Goal: Task Accomplishment & Management: Manage account settings

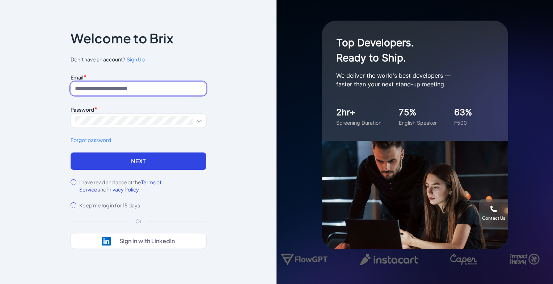
click at [120, 93] on input at bounding box center [139, 89] width 136 height 14
type input "**********"
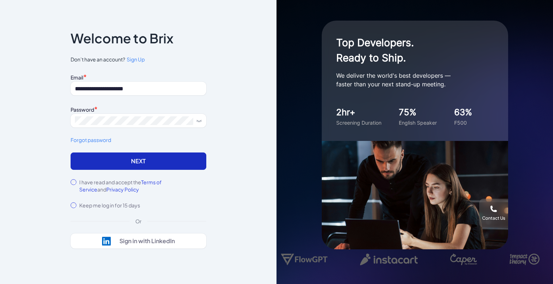
click at [114, 166] on button "Next" at bounding box center [139, 161] width 136 height 17
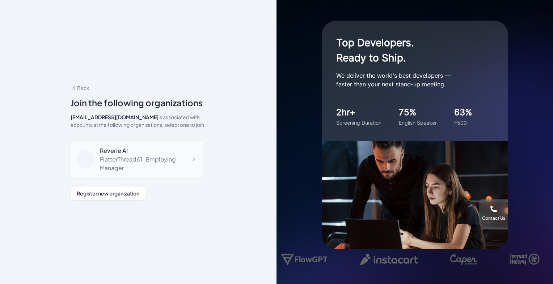
click at [146, 158] on div "FlatterThread61 , Employing Manager" at bounding box center [148, 163] width 97 height 17
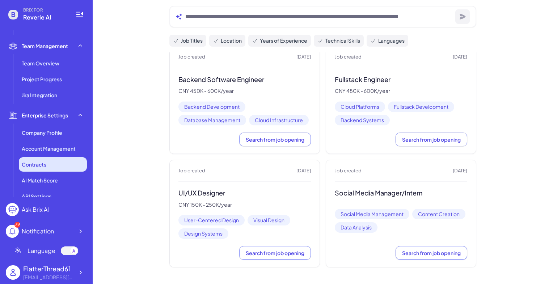
scroll to position [214, 0]
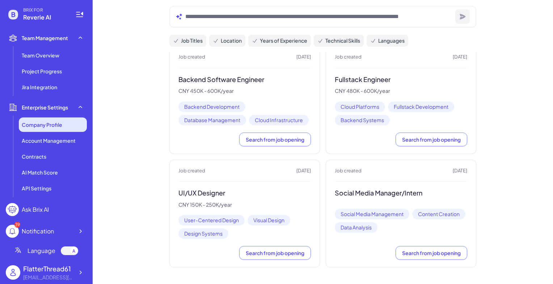
click at [55, 127] on span "Company Profile" at bounding box center [42, 124] width 41 height 7
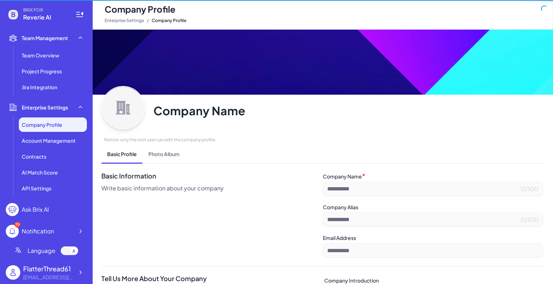
type input "**********"
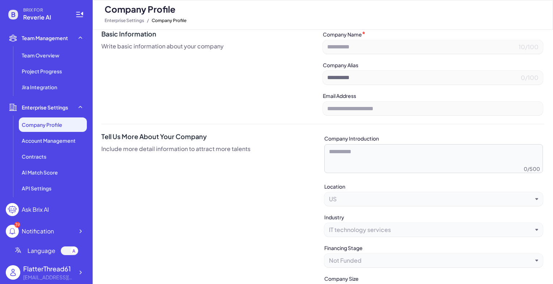
scroll to position [164, 0]
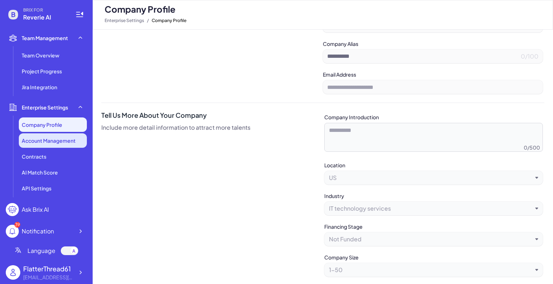
click at [52, 143] on span "Account Management" at bounding box center [49, 140] width 54 height 7
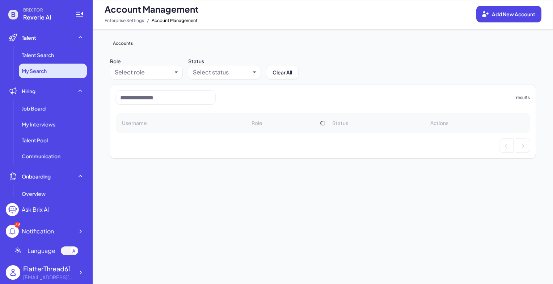
click at [47, 71] on span "My Search" at bounding box center [34, 70] width 25 height 7
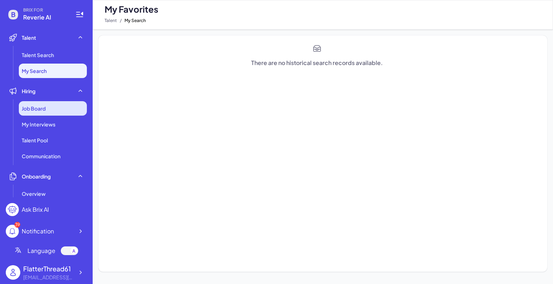
click at [47, 111] on div "Job Board" at bounding box center [53, 108] width 68 height 14
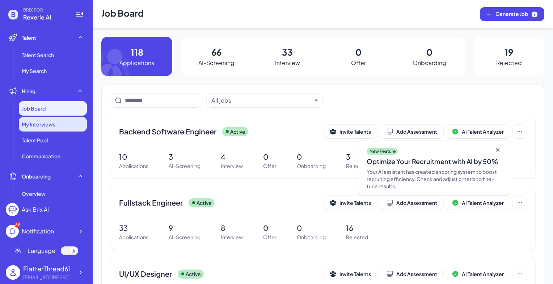
click at [35, 128] on div "My Interviews" at bounding box center [53, 124] width 68 height 14
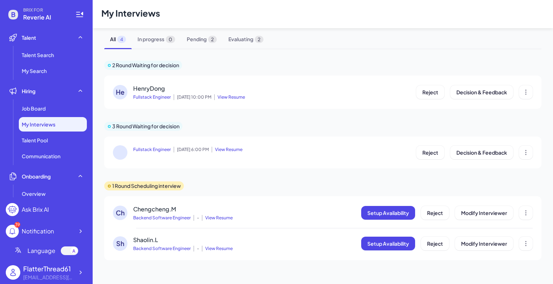
scroll to position [2, 0]
click at [41, 251] on span "Language" at bounding box center [41, 251] width 28 height 9
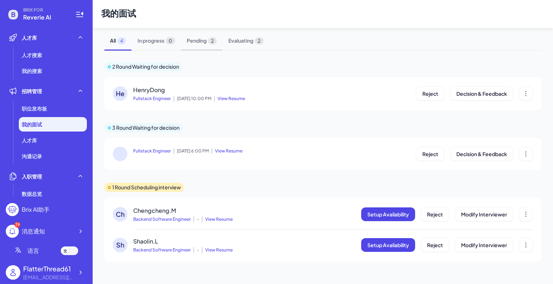
click at [194, 41] on span "Pending 2" at bounding box center [202, 40] width 42 height 19
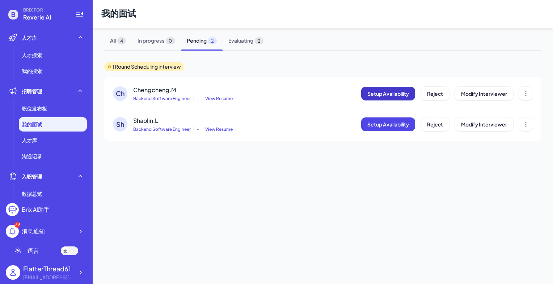
click at [397, 93] on span "Setup Availability" at bounding box center [388, 93] width 42 height 7
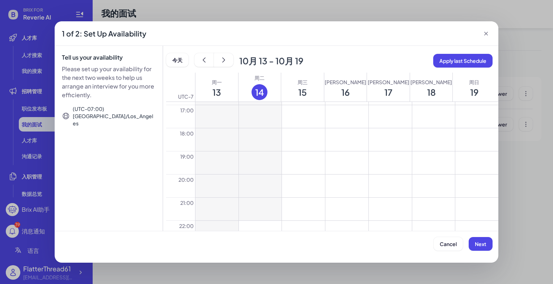
scroll to position [429, 0]
click at [263, 215] on button at bounding box center [260, 218] width 43 height 23
click at [296, 116] on button at bounding box center [303, 113] width 43 height 23
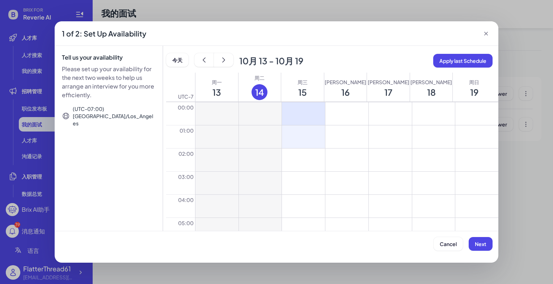
click at [297, 143] on button at bounding box center [303, 137] width 43 height 23
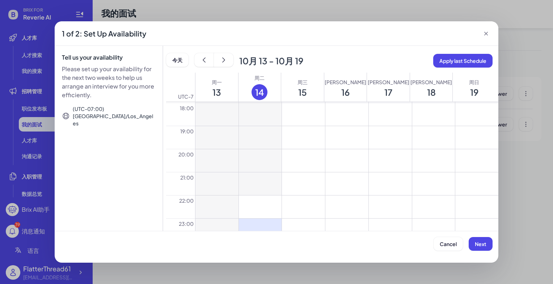
scroll to position [429, 0]
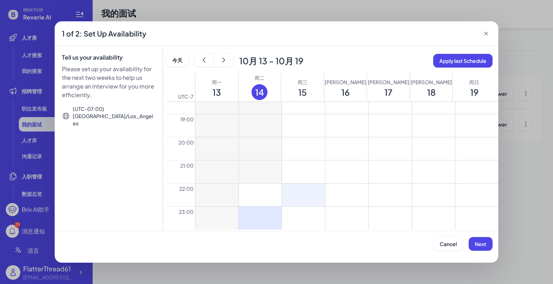
click at [301, 195] on button at bounding box center [303, 195] width 43 height 23
click at [305, 218] on button at bounding box center [303, 218] width 43 height 23
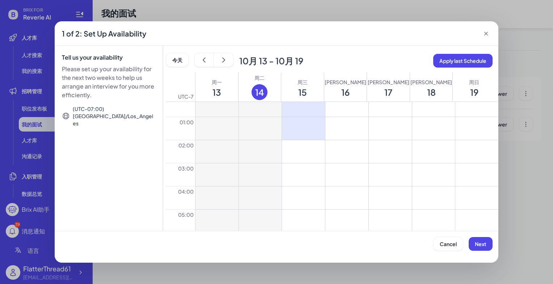
scroll to position [0, 0]
click at [338, 106] on button at bounding box center [346, 113] width 43 height 23
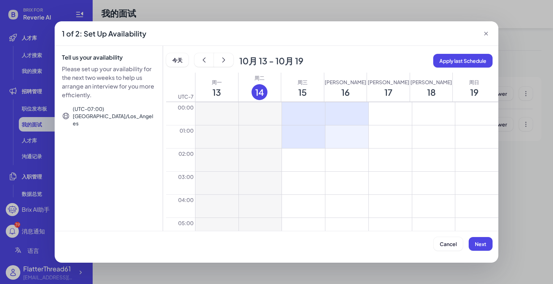
click at [342, 141] on button at bounding box center [346, 137] width 43 height 23
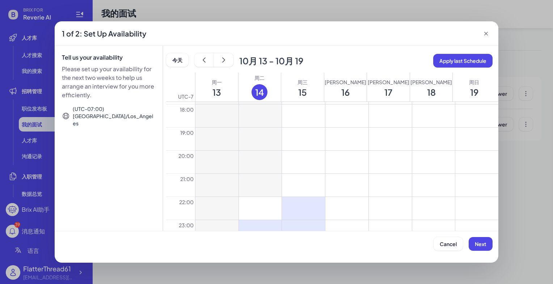
scroll to position [429, 0]
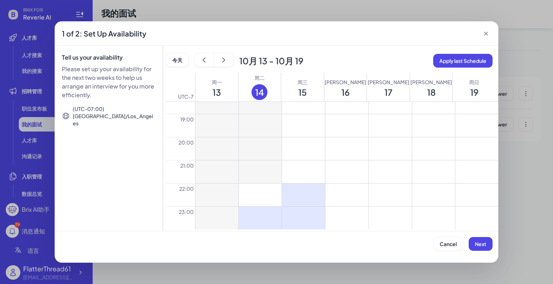
click at [353, 187] on button at bounding box center [346, 195] width 43 height 23
click at [350, 219] on button at bounding box center [346, 218] width 43 height 23
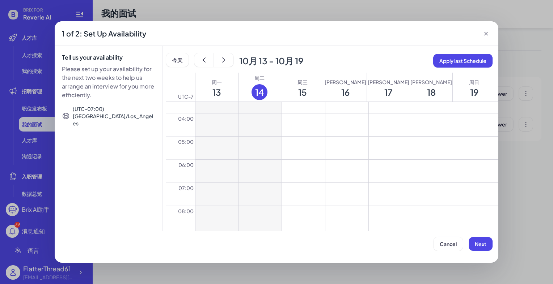
scroll to position [0, 0]
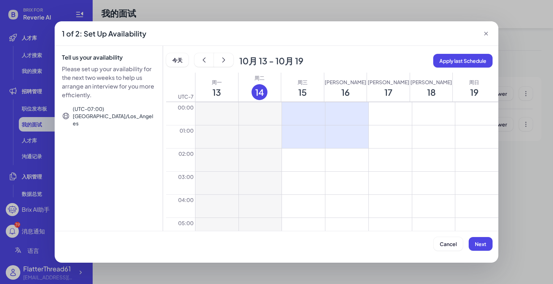
click at [386, 118] on button at bounding box center [390, 113] width 43 height 23
click at [386, 137] on button at bounding box center [390, 137] width 43 height 23
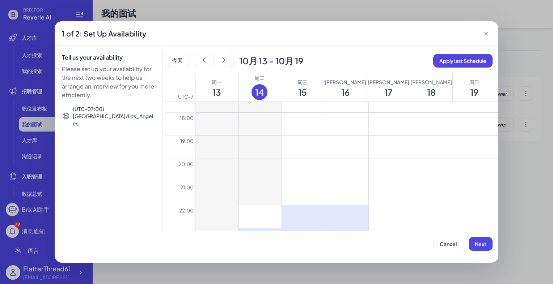
scroll to position [429, 0]
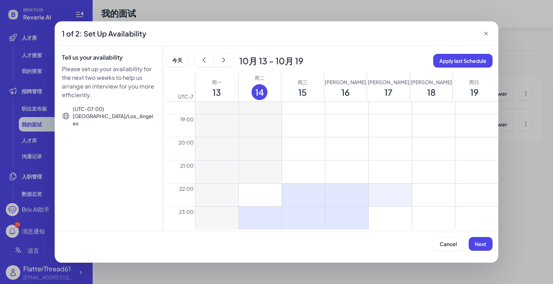
click at [386, 196] on button at bounding box center [390, 195] width 43 height 23
click at [388, 214] on button at bounding box center [390, 218] width 43 height 23
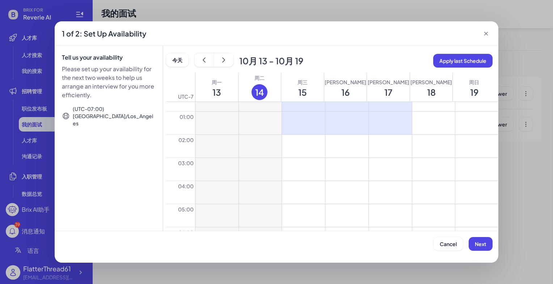
scroll to position [0, 0]
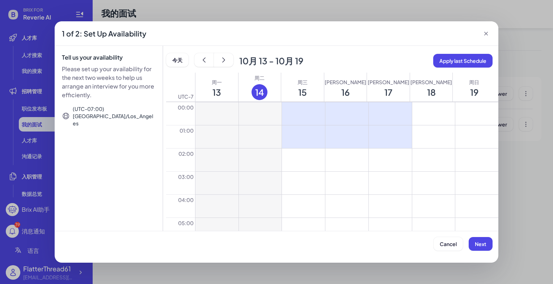
click at [425, 118] on button at bounding box center [433, 113] width 43 height 23
click at [435, 147] on button at bounding box center [433, 137] width 43 height 23
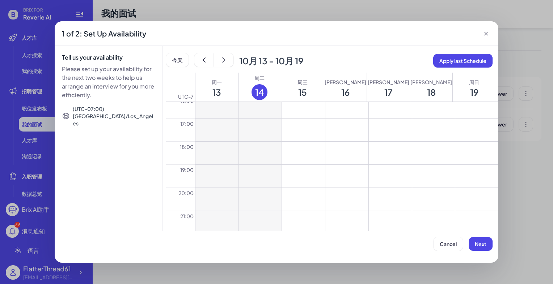
scroll to position [429, 0]
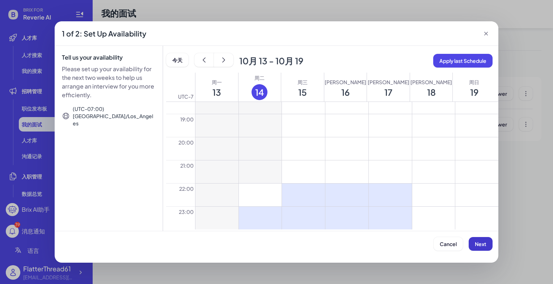
click at [481, 244] on span "Next" at bounding box center [481, 244] width 12 height 7
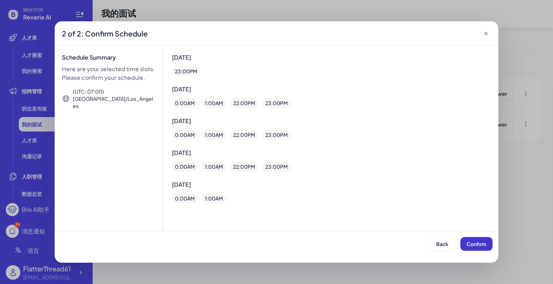
click at [467, 239] on button "Confirm" at bounding box center [476, 244] width 32 height 14
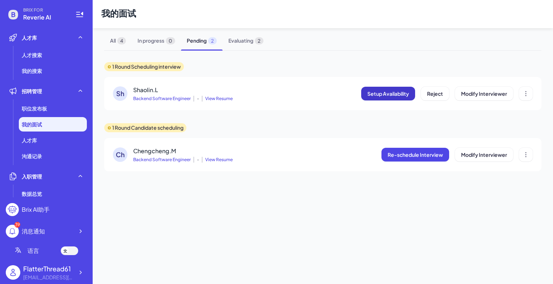
click at [373, 90] on span "Setup Availability" at bounding box center [388, 93] width 42 height 7
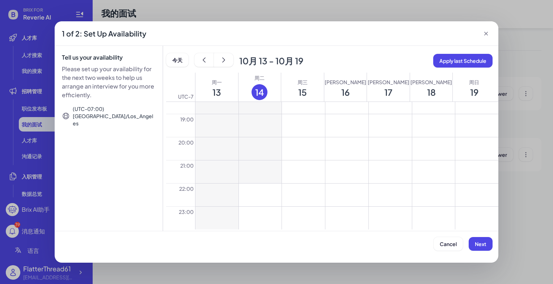
click at [258, 226] on button at bounding box center [260, 218] width 43 height 23
click at [301, 109] on button at bounding box center [303, 113] width 43 height 23
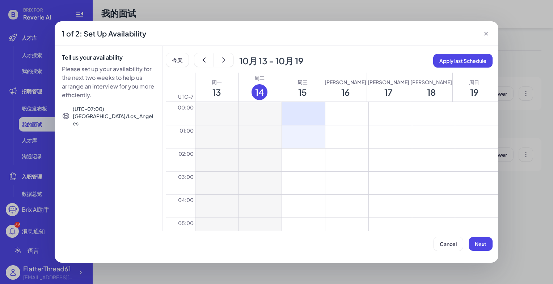
click at [303, 145] on button at bounding box center [303, 137] width 43 height 23
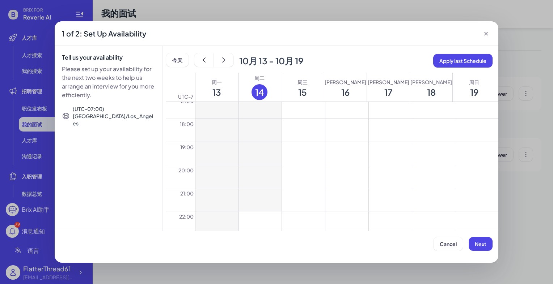
scroll to position [429, 0]
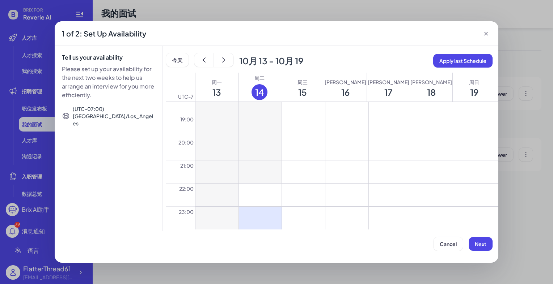
click at [306, 196] on button at bounding box center [303, 195] width 43 height 23
click at [302, 222] on button at bounding box center [303, 218] width 43 height 23
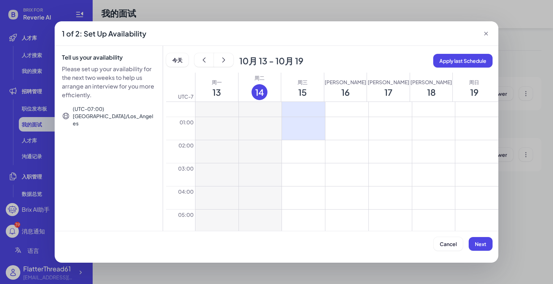
scroll to position [0, 0]
click at [342, 107] on button at bounding box center [346, 113] width 43 height 23
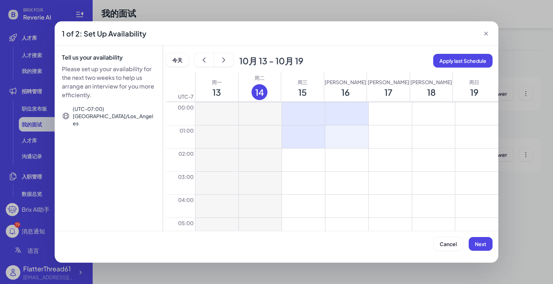
click at [345, 137] on button at bounding box center [346, 137] width 43 height 23
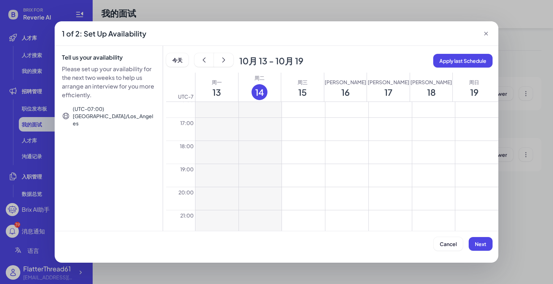
scroll to position [429, 0]
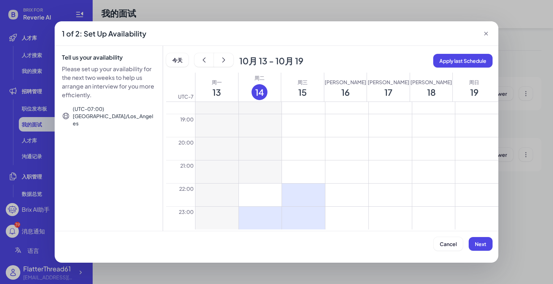
click at [353, 197] on button at bounding box center [346, 195] width 43 height 23
click at [344, 226] on button at bounding box center [346, 218] width 43 height 23
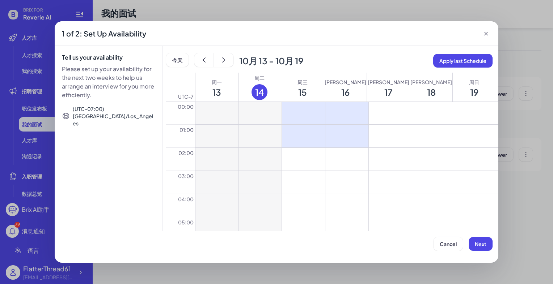
scroll to position [0, 0]
click at [384, 106] on button at bounding box center [390, 113] width 43 height 23
click at [390, 134] on button at bounding box center [390, 137] width 43 height 23
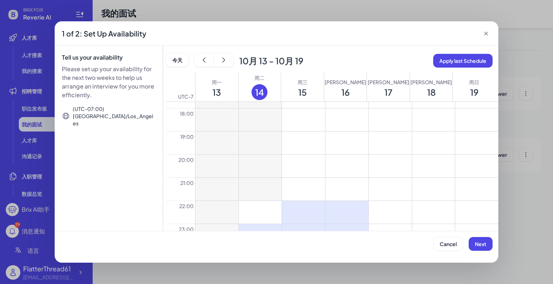
scroll to position [429, 0]
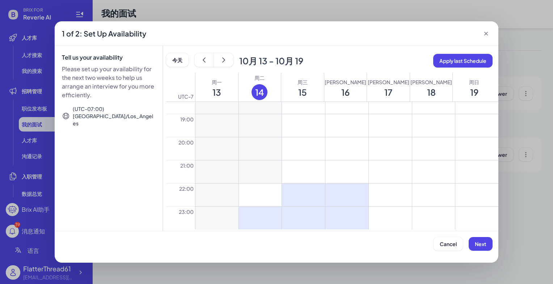
click at [399, 202] on button at bounding box center [390, 195] width 43 height 23
click at [395, 217] on button at bounding box center [390, 218] width 43 height 23
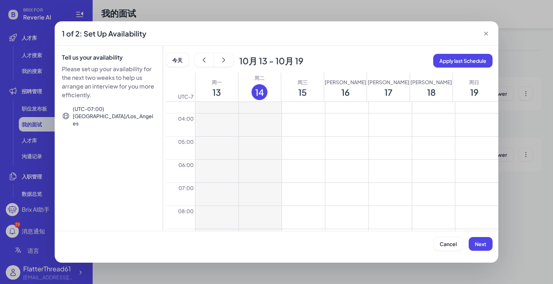
scroll to position [0, 0]
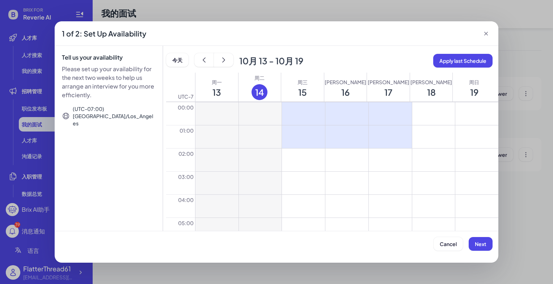
click at [421, 111] on button at bounding box center [433, 113] width 43 height 23
click at [430, 144] on button at bounding box center [433, 137] width 43 height 23
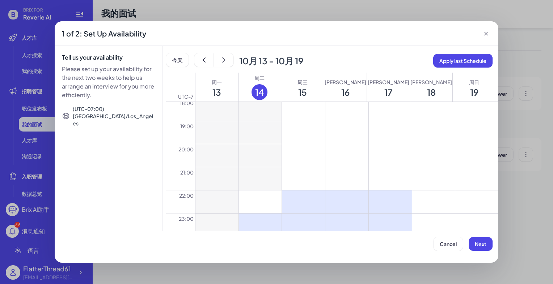
scroll to position [429, 0]
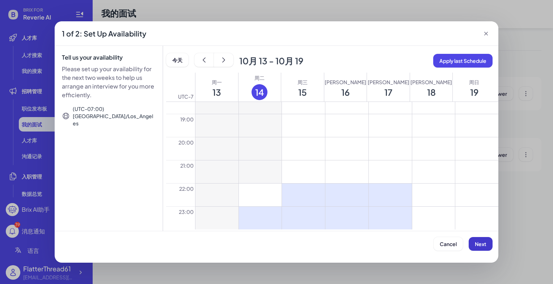
click at [478, 242] on span "Next" at bounding box center [481, 244] width 12 height 7
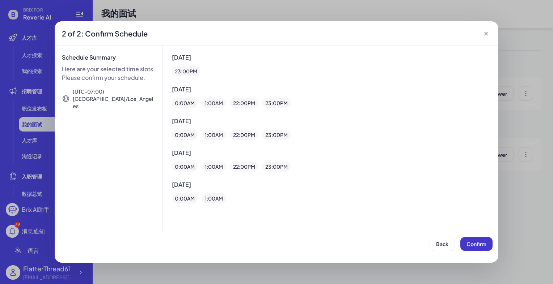
click at [479, 244] on span "Confirm" at bounding box center [476, 244] width 20 height 7
